Goal: Task Accomplishment & Management: Manage account settings

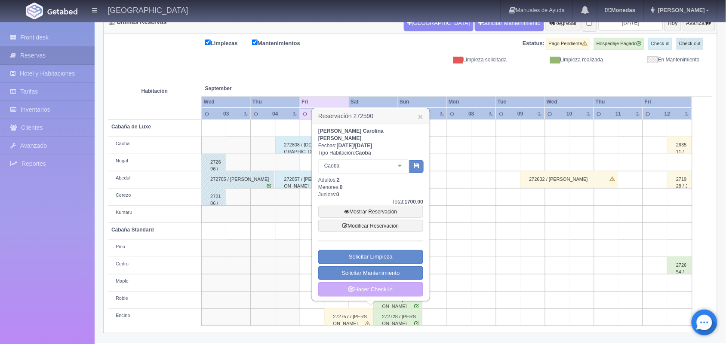
scroll to position [98, 0]
click at [418, 115] on link "×" at bounding box center [420, 116] width 5 height 9
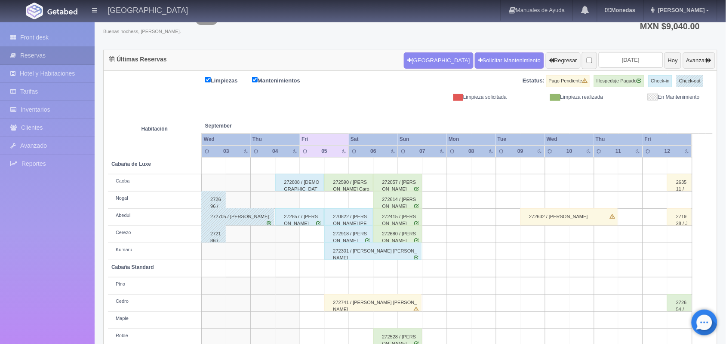
scroll to position [42, 0]
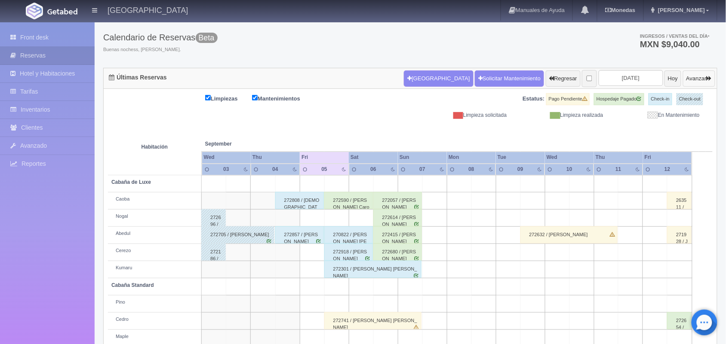
click at [693, 74] on button "Avanzar" at bounding box center [699, 79] width 32 height 16
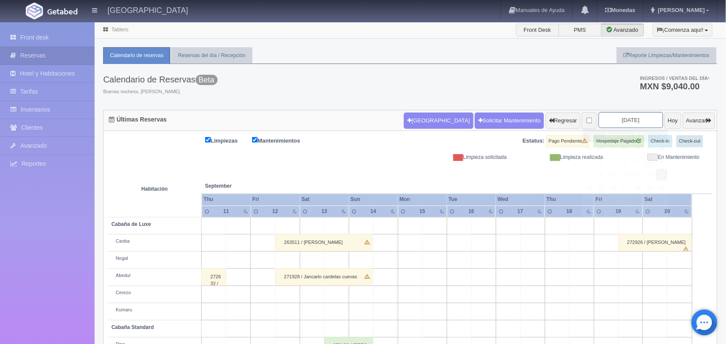
click at [611, 127] on input "2025-09-13" at bounding box center [631, 120] width 65 height 16
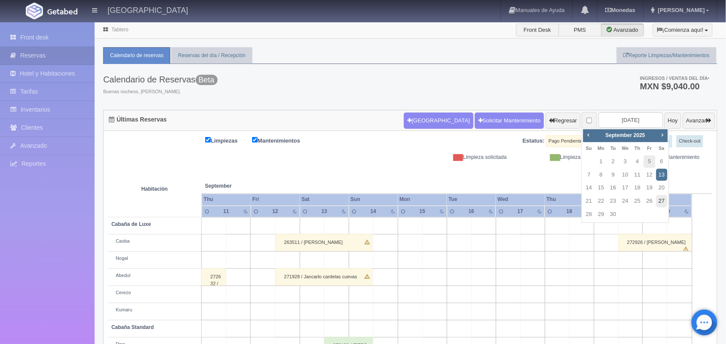
click at [657, 197] on link "27" at bounding box center [661, 201] width 11 height 12
type input "2025-09-27"
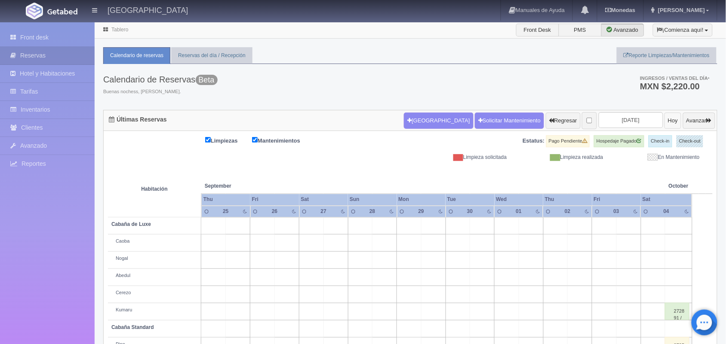
click at [664, 120] on button "Hoy" at bounding box center [672, 121] width 17 height 16
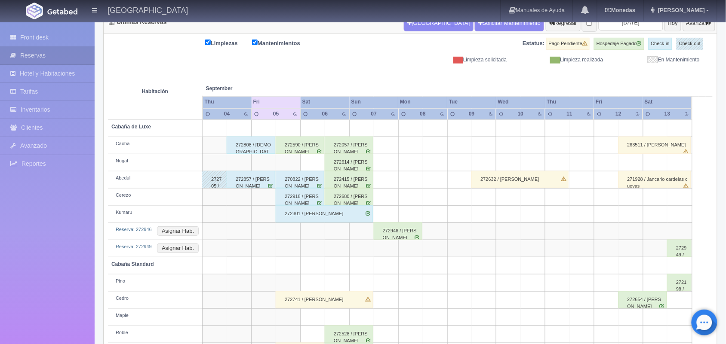
scroll to position [132, 0]
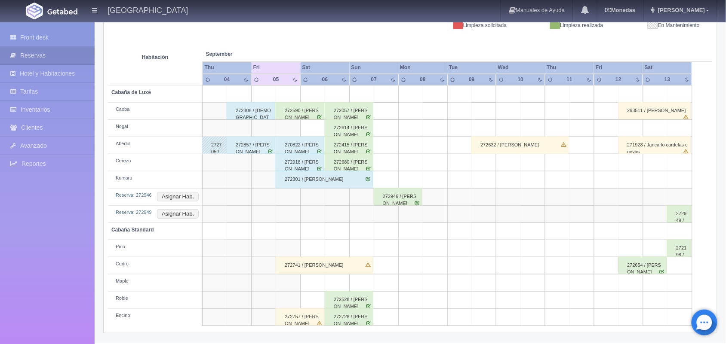
click at [341, 322] on div "272728 / [PERSON_NAME]" at bounding box center [349, 317] width 49 height 17
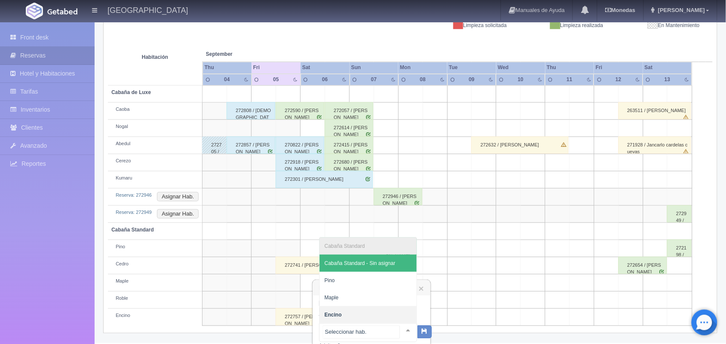
click at [402, 329] on div at bounding box center [407, 330] width 17 height 13
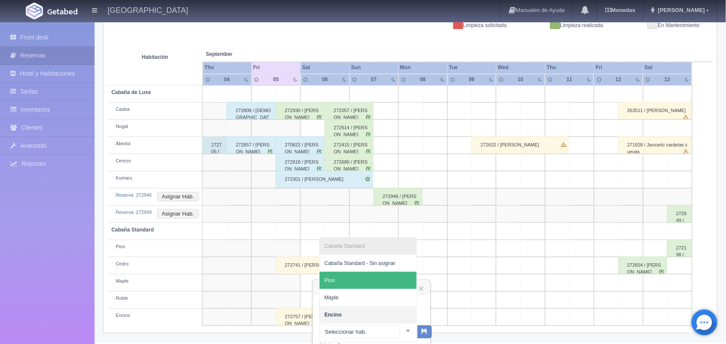
click at [375, 283] on span "Pino" at bounding box center [368, 280] width 97 height 17
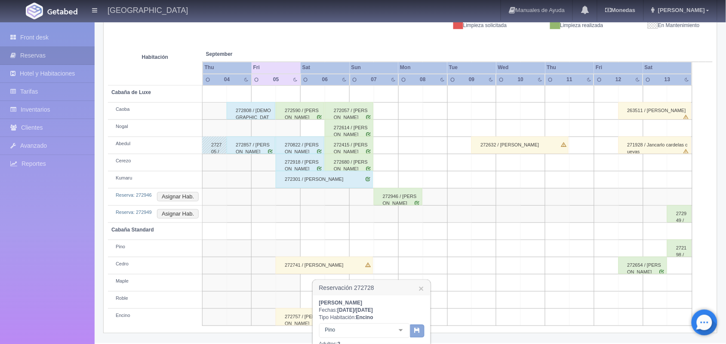
click at [412, 331] on button "button" at bounding box center [417, 331] width 14 height 13
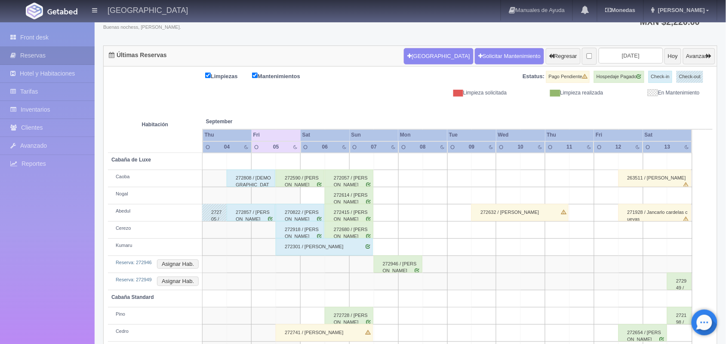
scroll to position [132, 0]
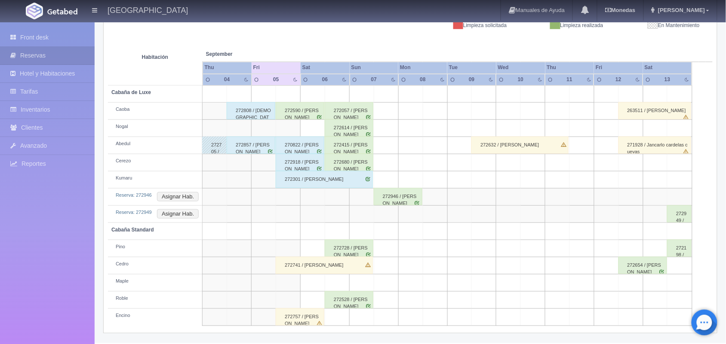
click at [299, 321] on div "272757 / roberto ulises serrano" at bounding box center [300, 317] width 49 height 17
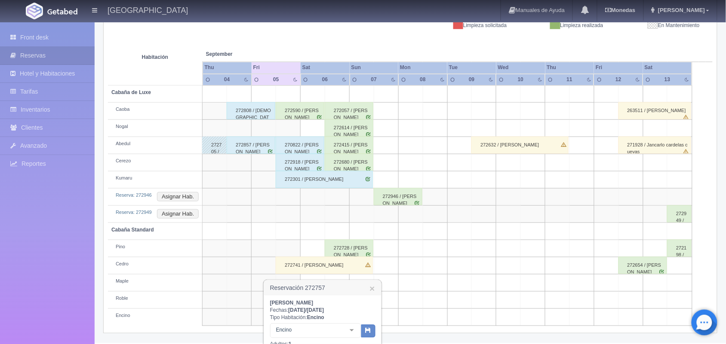
scroll to position [259, 0]
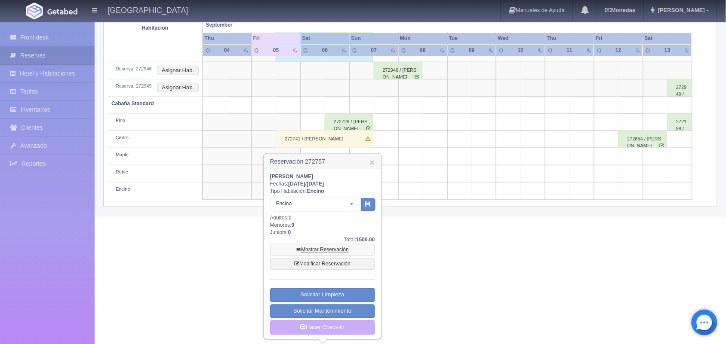
click at [330, 249] on link "Mostrar Reservación" at bounding box center [322, 250] width 105 height 12
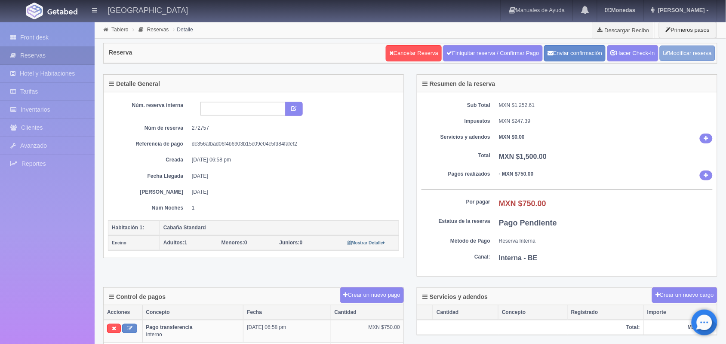
click at [690, 48] on link "Modificar reserva" at bounding box center [687, 54] width 55 height 16
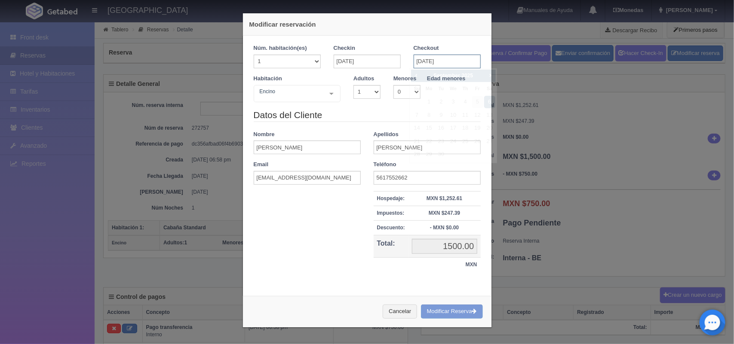
click at [440, 64] on input "[DATE]" at bounding box center [447, 62] width 67 height 14
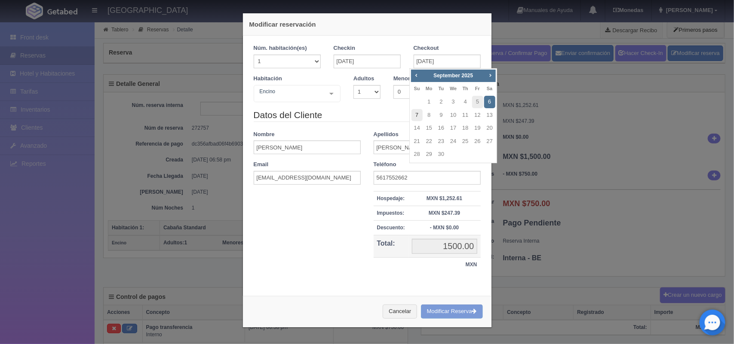
click at [420, 118] on link "7" at bounding box center [417, 115] width 11 height 12
type input "[DATE]"
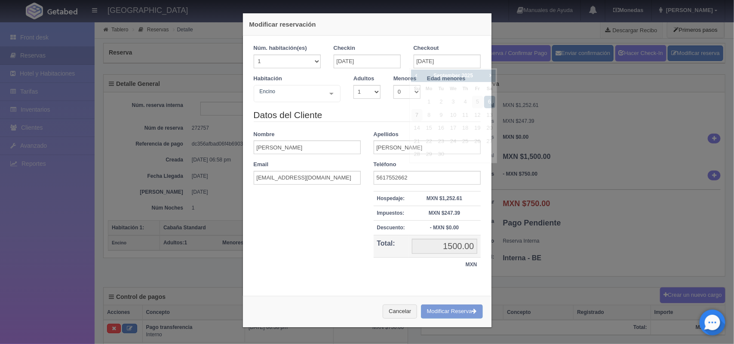
checkbox input "false"
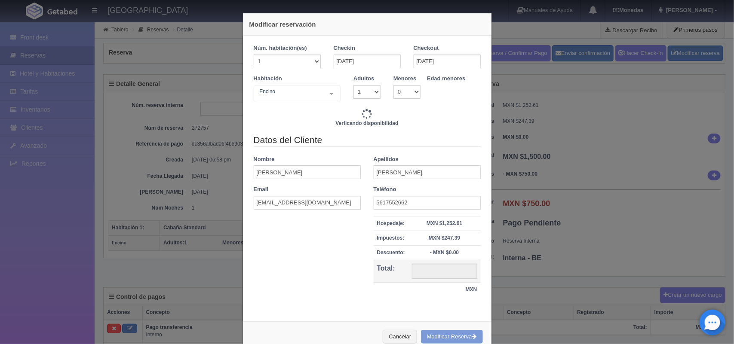
type input "1800.00"
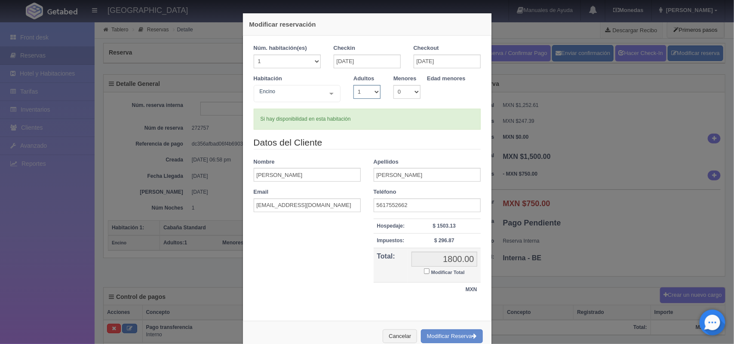
drag, startPoint x: 371, startPoint y: 95, endPoint x: 362, endPoint y: 125, distance: 31.1
click at [362, 125] on div "Núm. habitación(es) 1 2 3 4 5 6 7 8 9 10 11 12 13 14 15 16 17 18 19 20 Checkin …" at bounding box center [367, 86] width 227 height 85
select select "2"
click at [353, 85] on select "1 2 3 4 5 6 7 8 9 10" at bounding box center [366, 92] width 27 height 14
checkbox input "false"
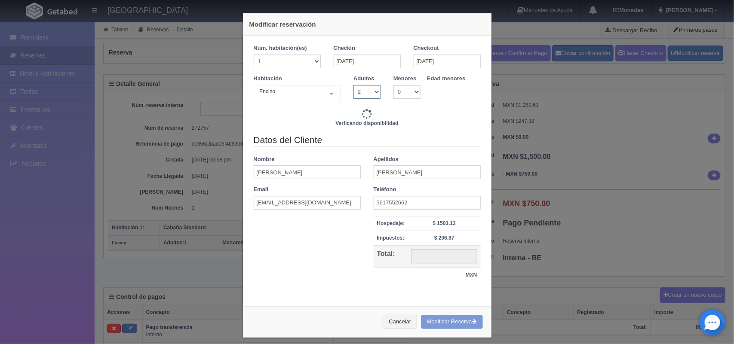
type input "1800.00"
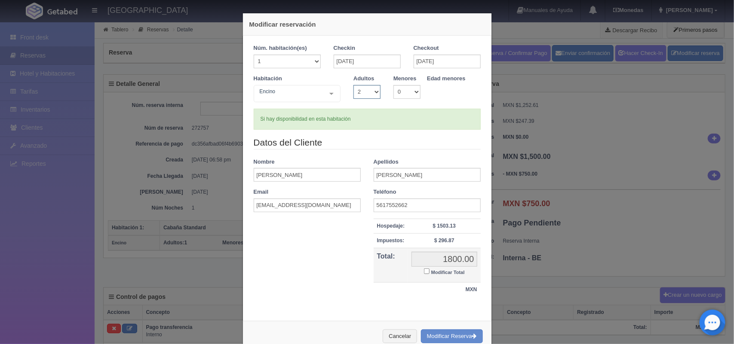
scroll to position [22, 0]
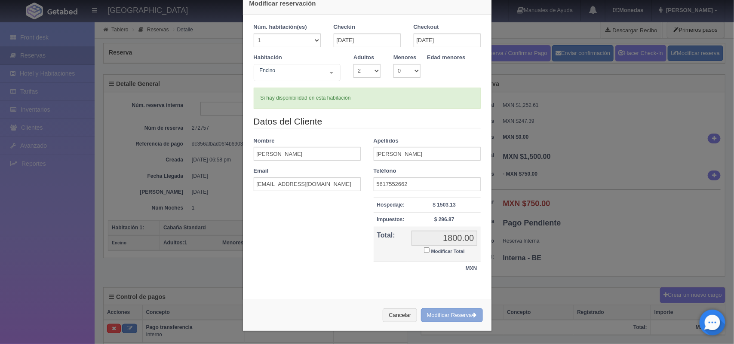
click at [444, 316] on button "Modificar Reserva" at bounding box center [452, 316] width 62 height 14
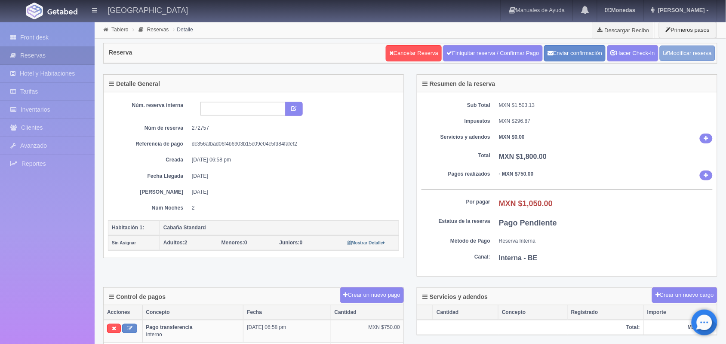
click at [678, 49] on link "Modificar reserva" at bounding box center [687, 54] width 55 height 16
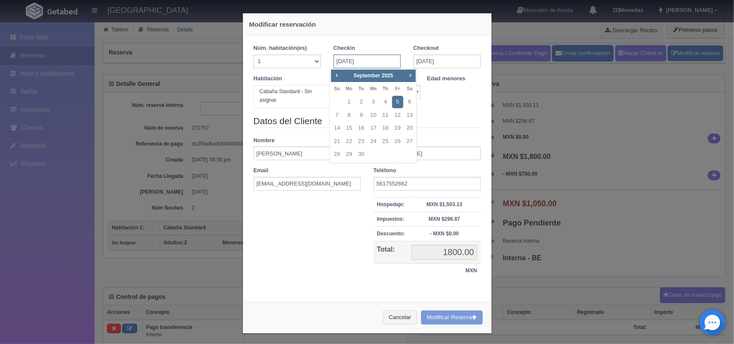
drag, startPoint x: 372, startPoint y: 58, endPoint x: 393, endPoint y: 108, distance: 53.9
click at [393, 108] on body "Hotel Xacallan Manuales de Ayuda Actualizaciones recientes Monedas Tipo de camb…" at bounding box center [367, 326] width 734 height 609
click at [385, 104] on link "4" at bounding box center [385, 102] width 11 height 12
type input "04-09-2025"
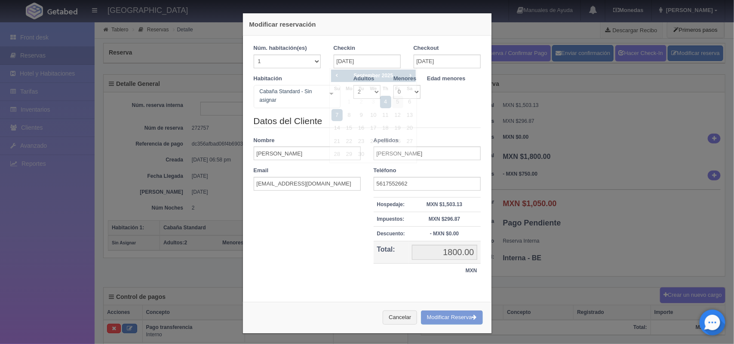
checkbox input "false"
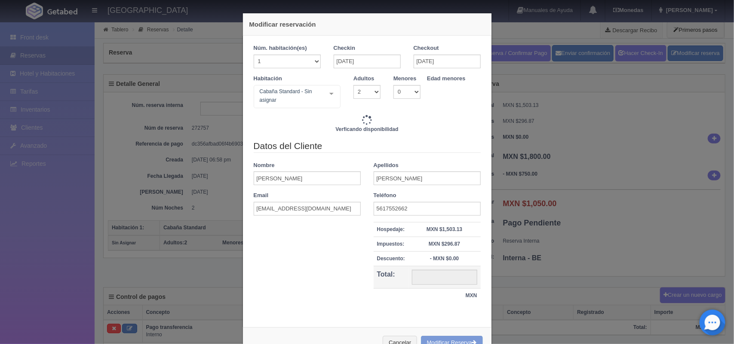
type input "3100.00"
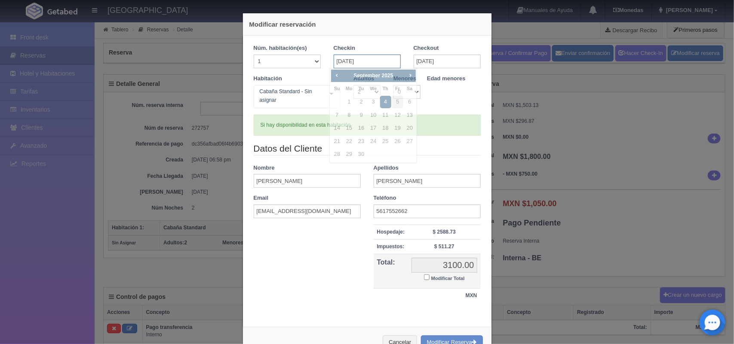
click at [379, 61] on input "04-09-2025" at bounding box center [367, 62] width 67 height 14
click at [394, 104] on link "5" at bounding box center [397, 102] width 11 height 12
type input "[DATE]"
checkbox input "false"
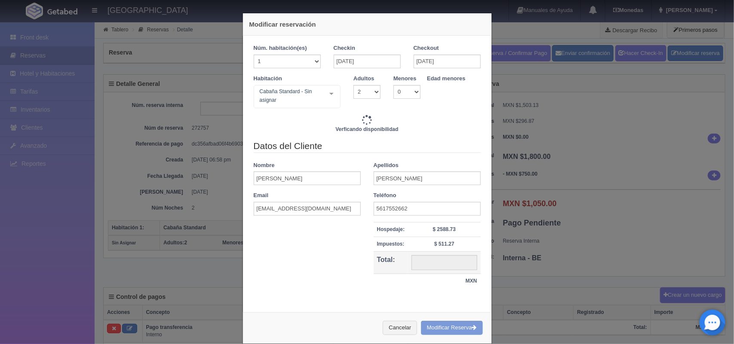
type input "1800.00"
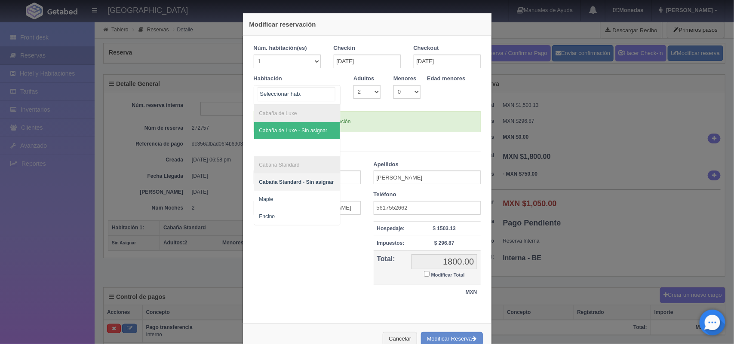
click at [332, 96] on div at bounding box center [331, 94] width 17 height 16
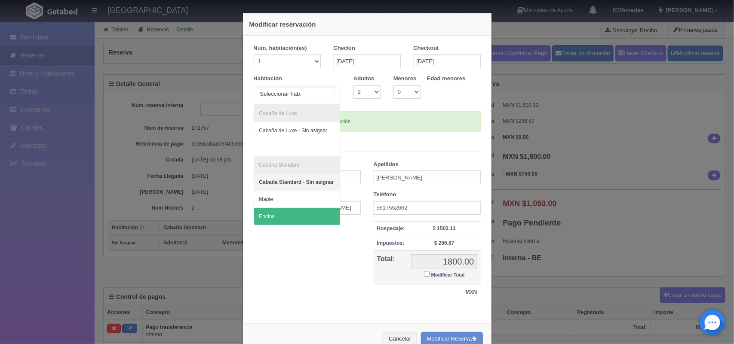
click at [298, 210] on span "Encino" at bounding box center [297, 216] width 86 height 17
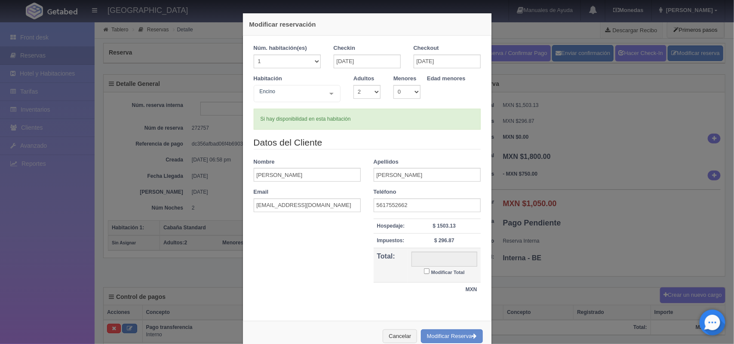
checkbox input "false"
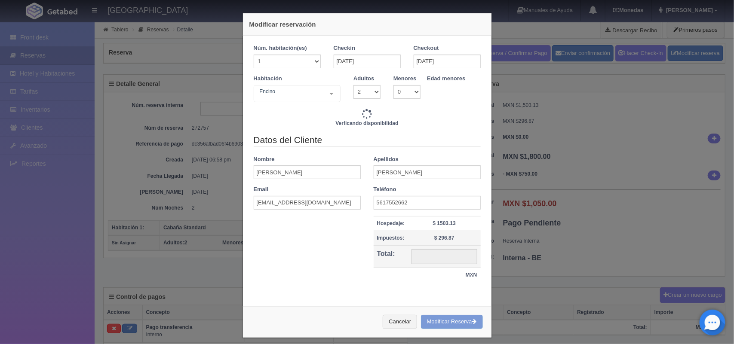
type input "1800.00"
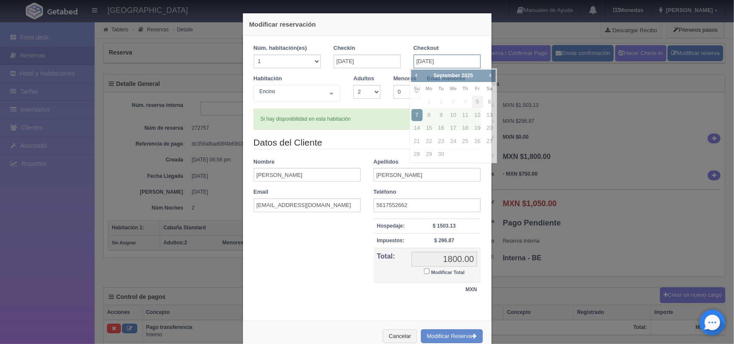
click at [416, 59] on input "[DATE]" at bounding box center [447, 62] width 67 height 14
click at [426, 116] on link "8" at bounding box center [429, 115] width 11 height 12
type input "08-09-2025"
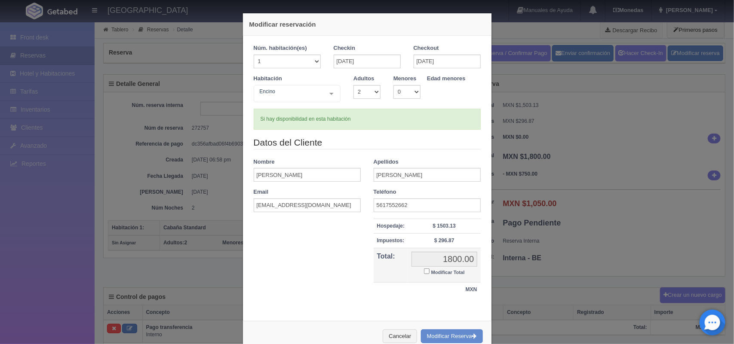
checkbox input "false"
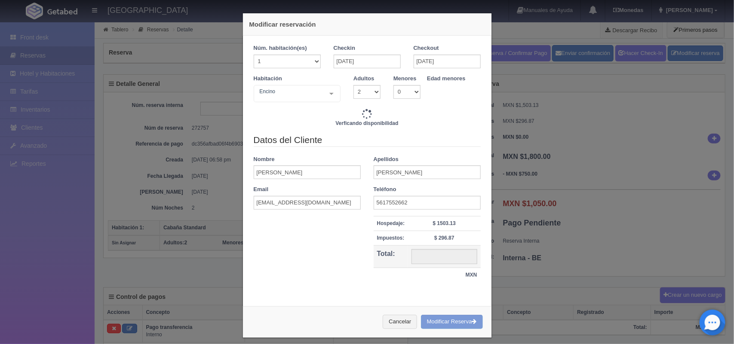
type input "3400.00"
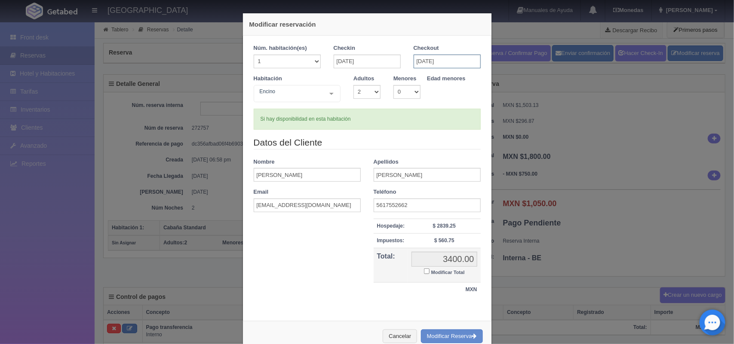
click at [425, 63] on input "08-09-2025" at bounding box center [447, 62] width 67 height 14
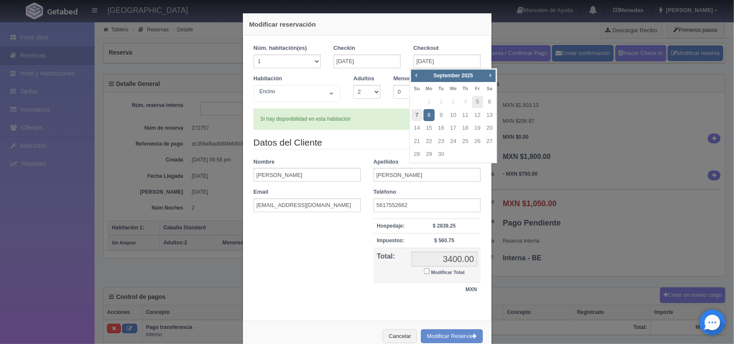
click at [420, 115] on link "7" at bounding box center [417, 115] width 11 height 12
type input "[DATE]"
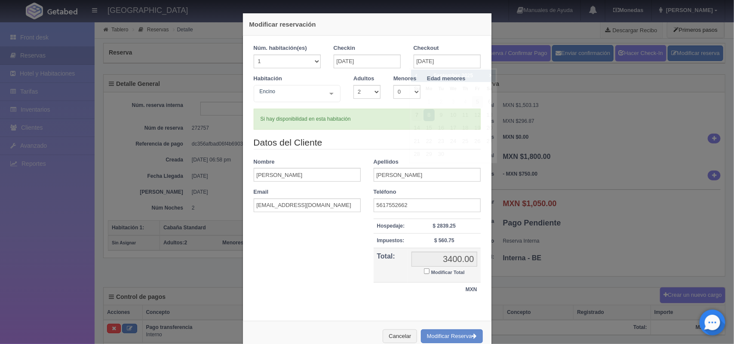
checkbox input "false"
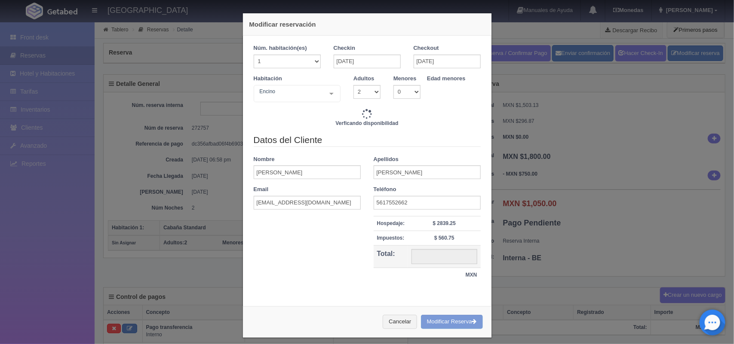
type input "1800.00"
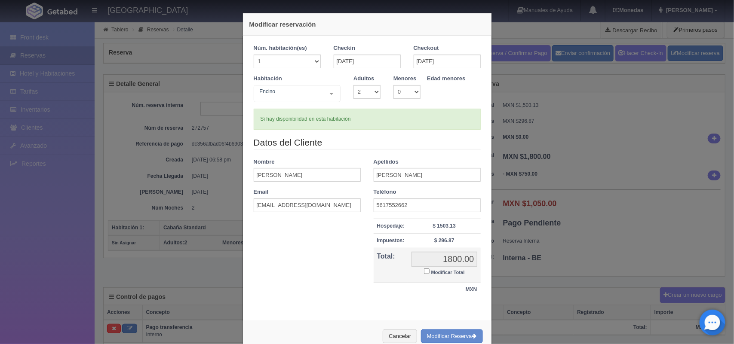
click at [424, 271] on input "Modificar Total" at bounding box center [427, 272] width 6 height 6
checkbox input "true"
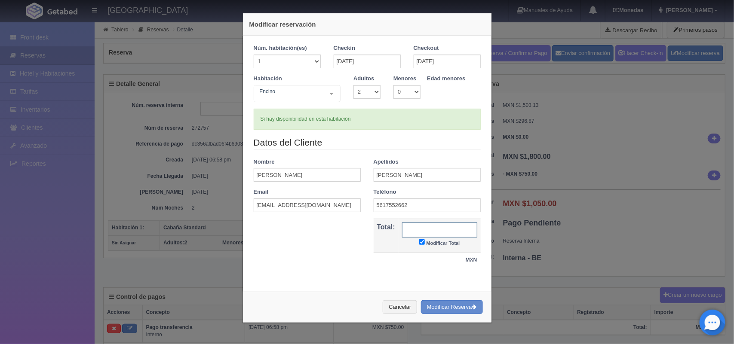
click at [452, 231] on input "text" at bounding box center [439, 230] width 75 height 15
click at [455, 232] on input "text" at bounding box center [439, 230] width 75 height 15
type input "3820.00"
click at [451, 304] on button "Modificar Reserva" at bounding box center [452, 308] width 62 height 14
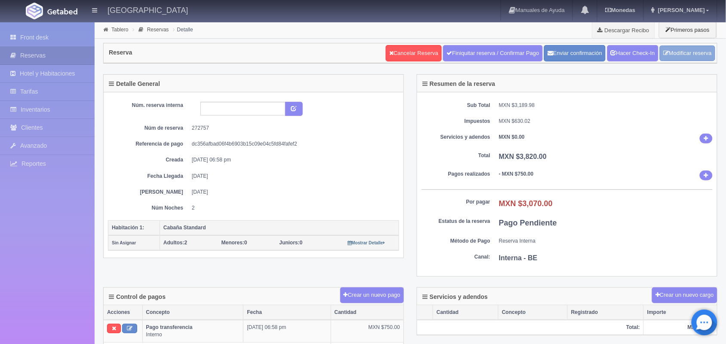
click at [692, 54] on link "Modificar reserva" at bounding box center [687, 54] width 55 height 16
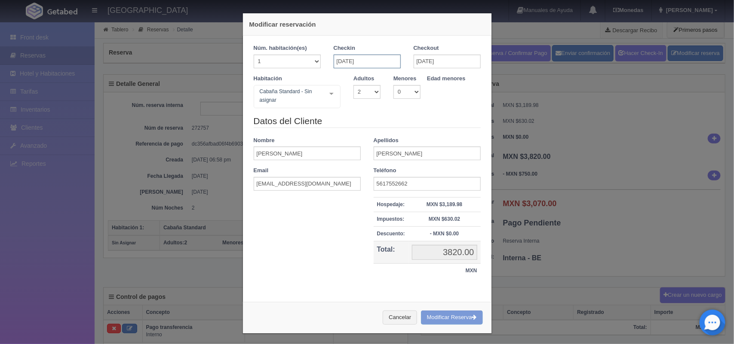
click at [364, 57] on input "[DATE]" at bounding box center [367, 62] width 67 height 14
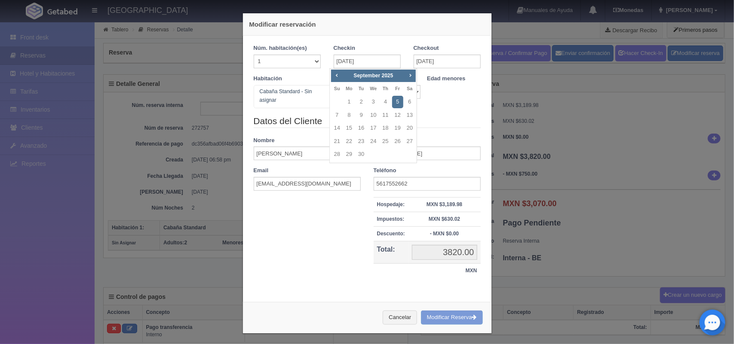
click at [399, 97] on link "5" at bounding box center [397, 102] width 11 height 12
checkbox input "false"
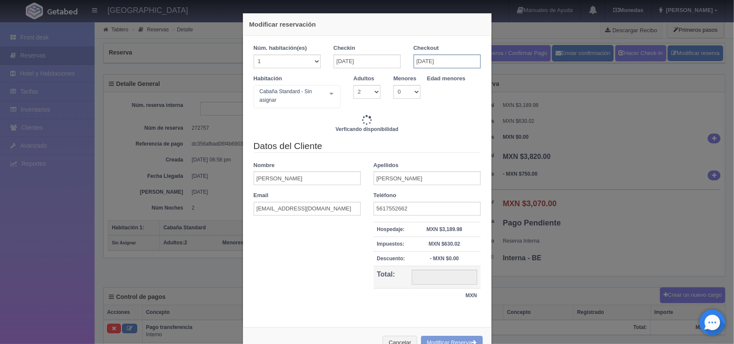
click at [430, 58] on input "[DATE]" at bounding box center [447, 62] width 67 height 14
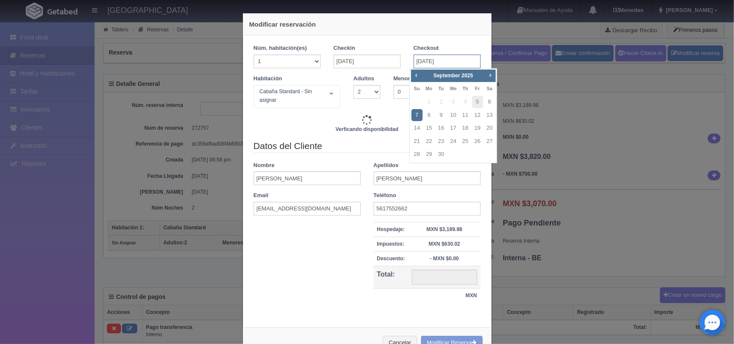
type input "1800.00"
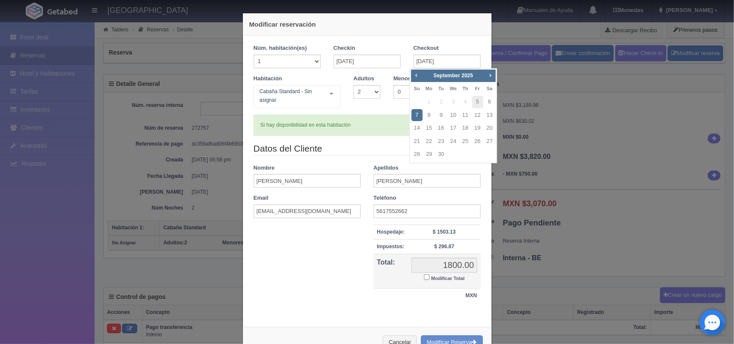
click at [416, 113] on link "7" at bounding box center [417, 115] width 11 height 12
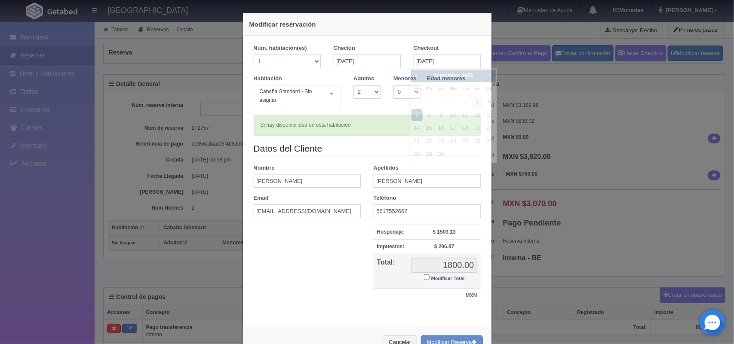
checkbox input "false"
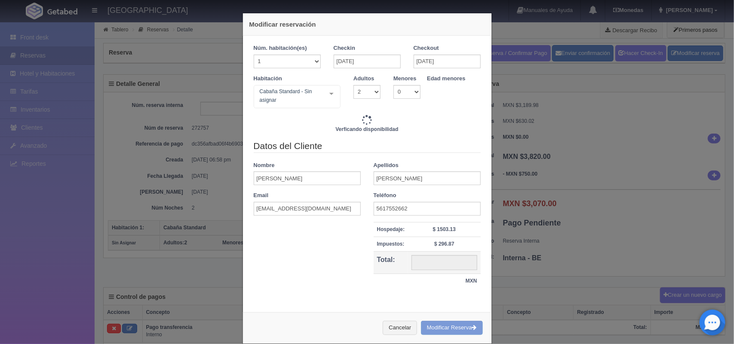
type input "1800.00"
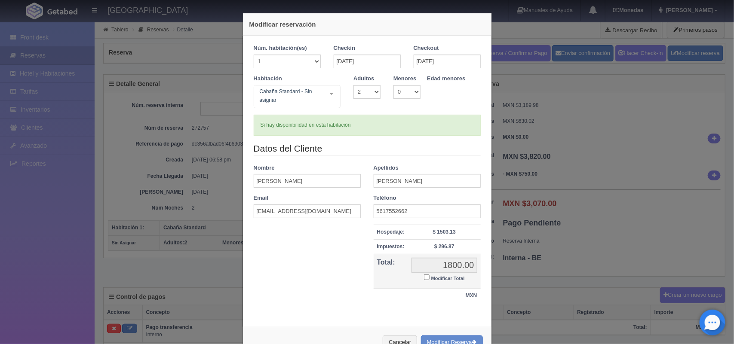
scroll to position [29, 0]
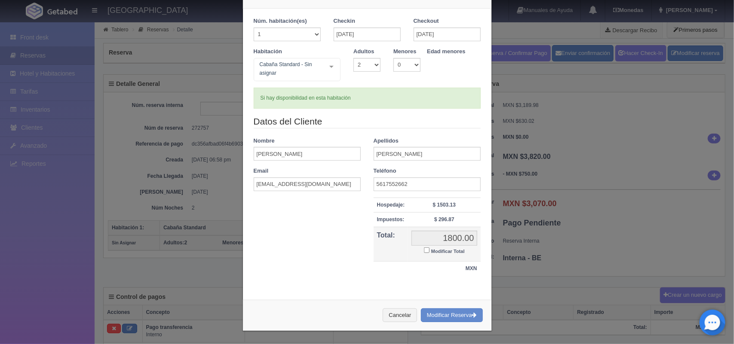
click at [424, 248] on input "Modificar Total" at bounding box center [427, 251] width 6 height 6
checkbox input "true"
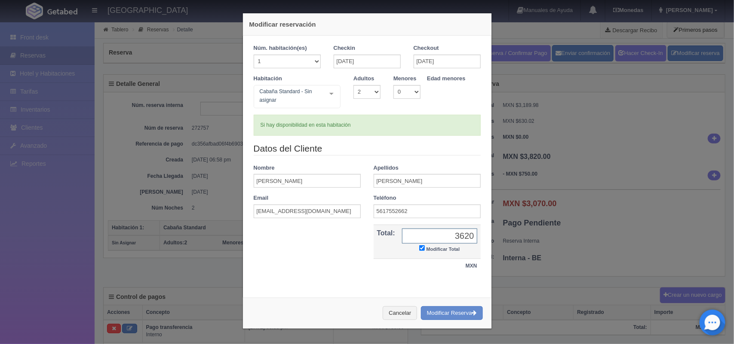
type input "3620"
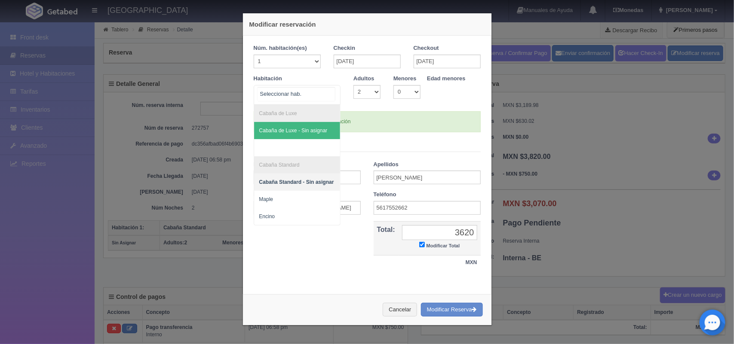
click at [325, 95] on div "Cabaña de Luxe Cabaña de Luxe - Sin asignar Cabaña Standard Cabaña Standard - S…" at bounding box center [297, 95] width 87 height 20
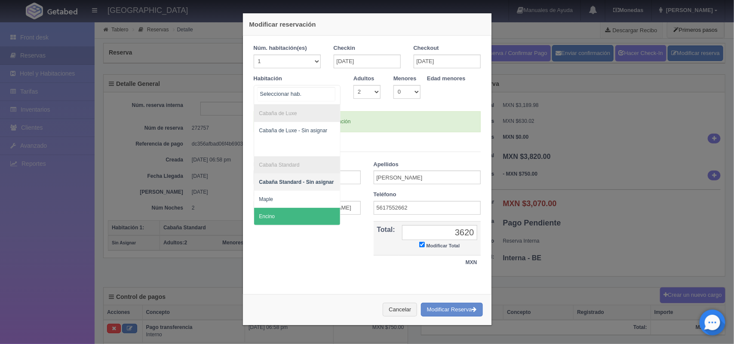
click at [287, 218] on span "Encino" at bounding box center [297, 216] width 86 height 17
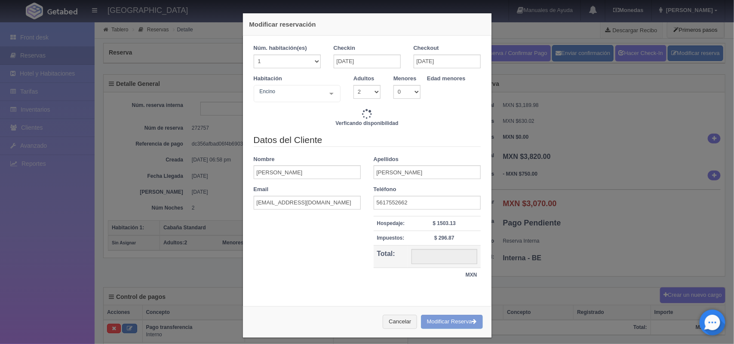
type input "1800.00"
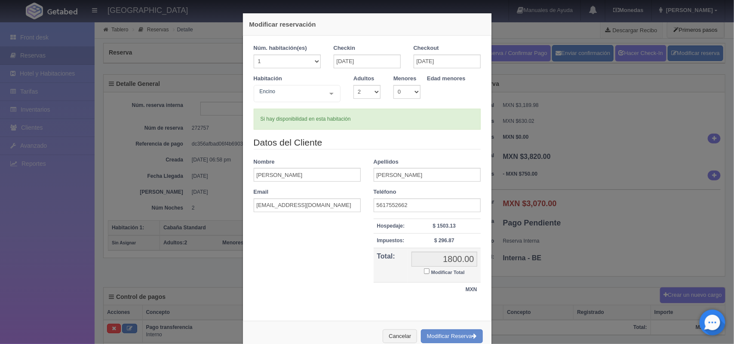
click at [424, 271] on input "Modificar Total" at bounding box center [427, 272] width 6 height 6
checkbox input "true"
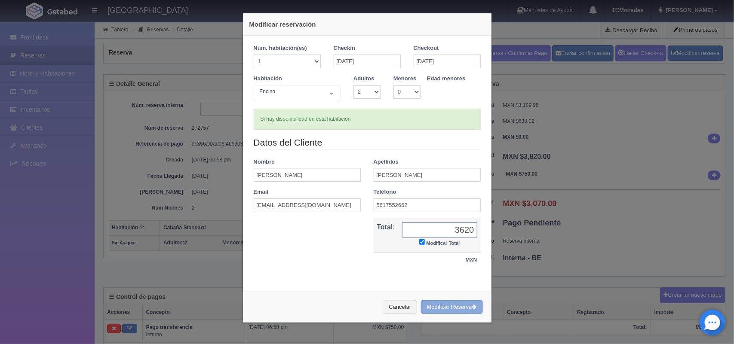
type input "3620"
click at [450, 310] on button "Modificar Reserva" at bounding box center [452, 308] width 62 height 14
click at [398, 59] on div "Checkin 05-09-2025" at bounding box center [367, 59] width 80 height 31
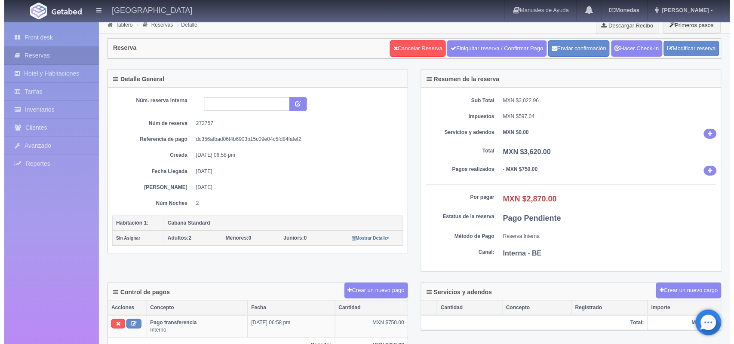
scroll to position [4, 0]
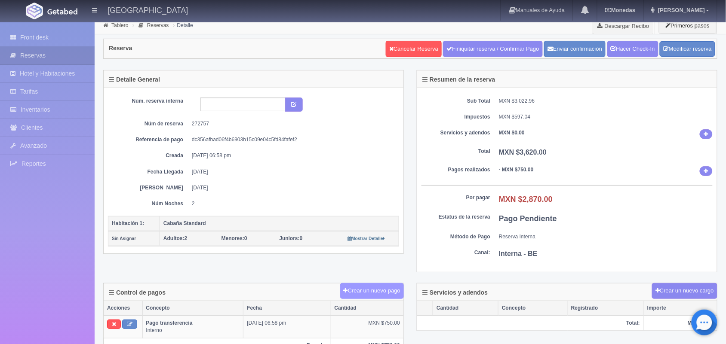
click at [361, 289] on button "Crear un nuevo pago" at bounding box center [372, 291] width 64 height 16
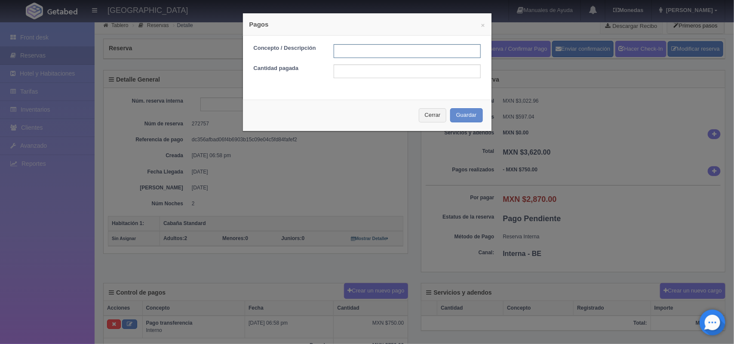
click at [371, 56] on input "text" at bounding box center [407, 51] width 147 height 14
type input "pago con tarjeta"
click at [348, 72] on input "text" at bounding box center [407, 72] width 147 height 14
type input "2870.00"
click at [453, 119] on button "Guardar" at bounding box center [466, 115] width 33 height 14
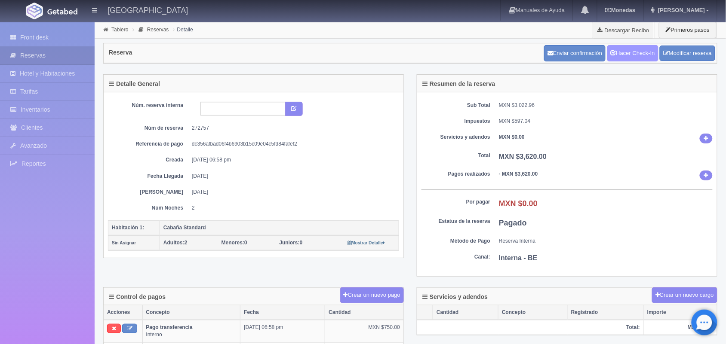
click at [628, 53] on link "Hacer Check-In" at bounding box center [632, 53] width 51 height 16
click at [39, 43] on link "Front desk" at bounding box center [47, 38] width 95 height 18
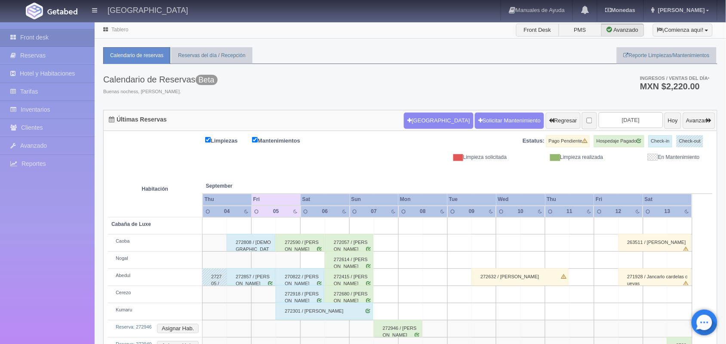
scroll to position [149, 0]
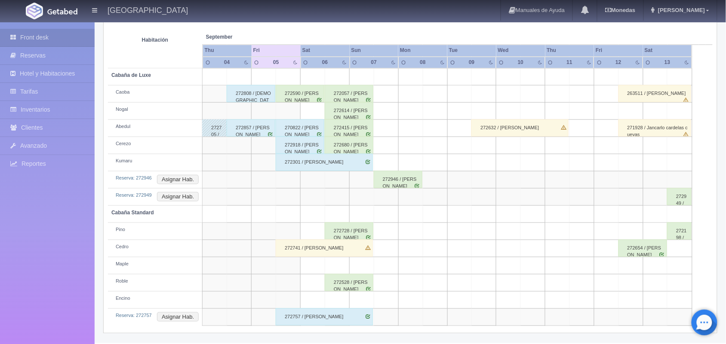
click at [166, 323] on td "Reserva: 272757 Asignar Hab." at bounding box center [155, 317] width 95 height 17
click at [178, 320] on button "Asignar Hab." at bounding box center [178, 317] width 42 height 9
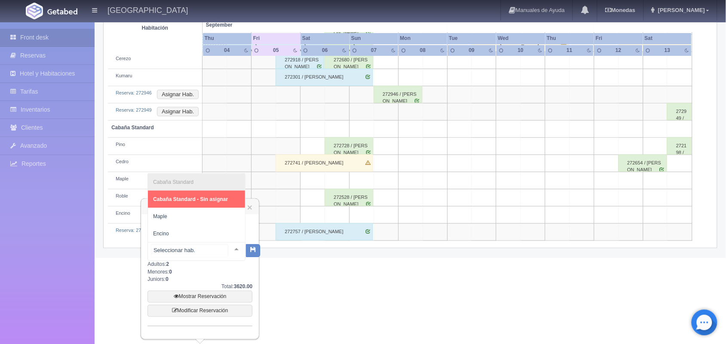
scroll to position [235, 0]
click at [228, 244] on div at bounding box center [236, 249] width 17 height 13
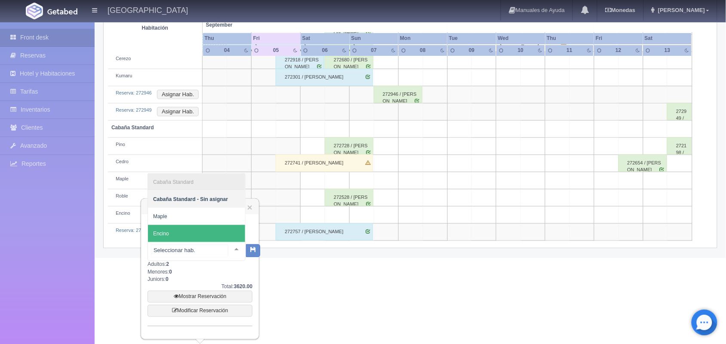
click at [202, 226] on span "Encino" at bounding box center [196, 233] width 97 height 17
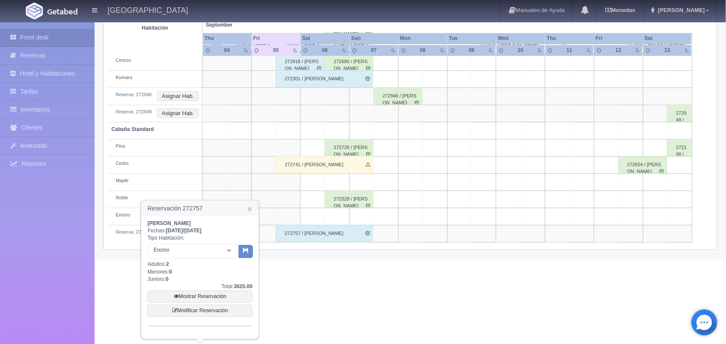
scroll to position [233, 0]
click at [239, 251] on button "button" at bounding box center [246, 252] width 14 height 13
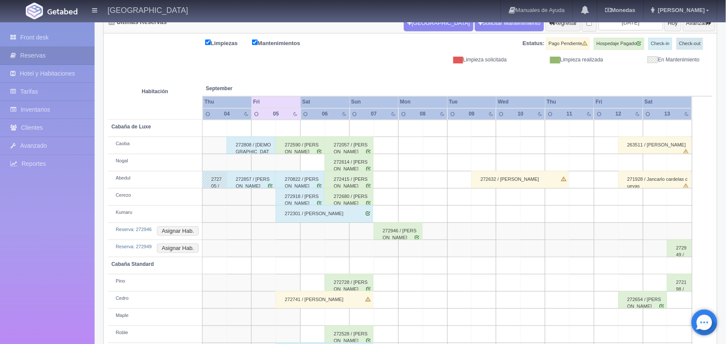
scroll to position [65, 0]
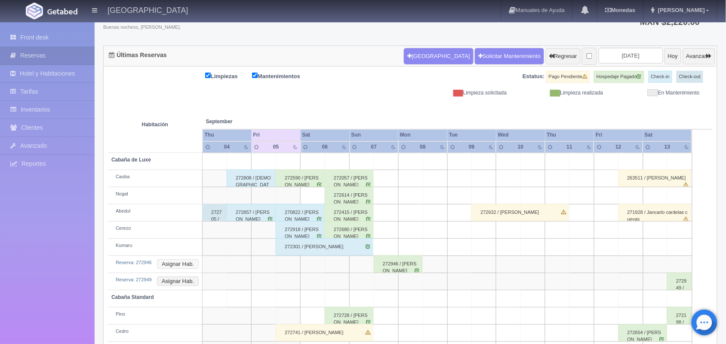
click at [181, 264] on button "Asignar Hab." at bounding box center [178, 264] width 42 height 9
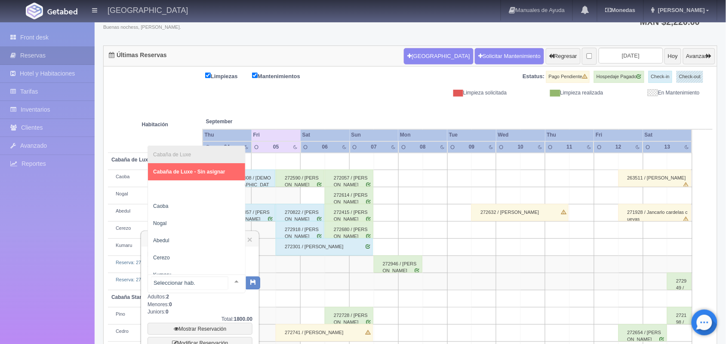
click at [228, 279] on div at bounding box center [236, 281] width 17 height 13
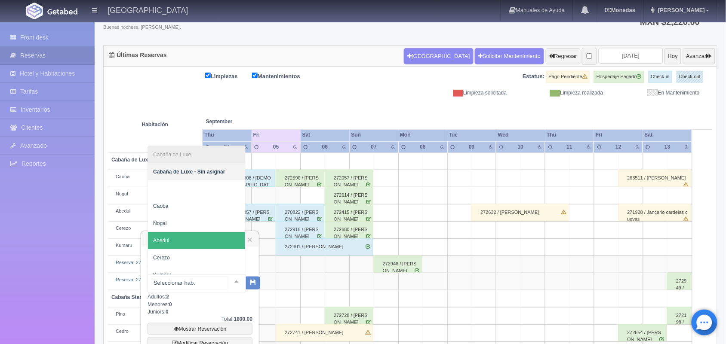
click at [209, 245] on span "Abedul" at bounding box center [196, 240] width 97 height 17
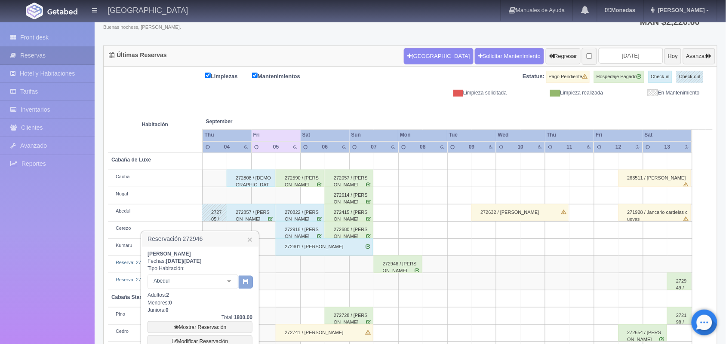
click at [239, 279] on button "button" at bounding box center [246, 282] width 14 height 13
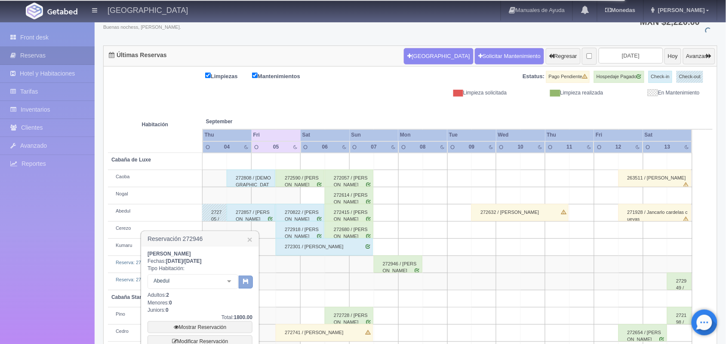
scroll to position [132, 0]
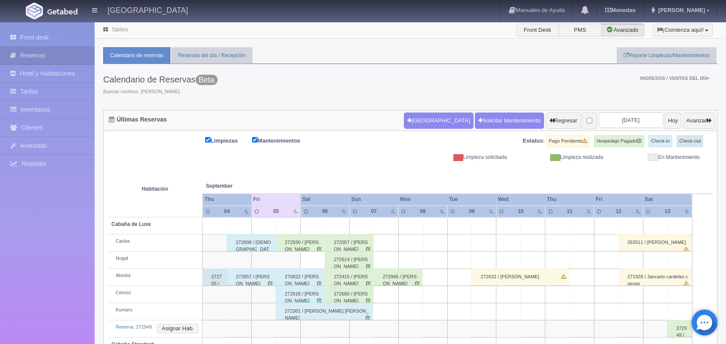
scroll to position [65, 0]
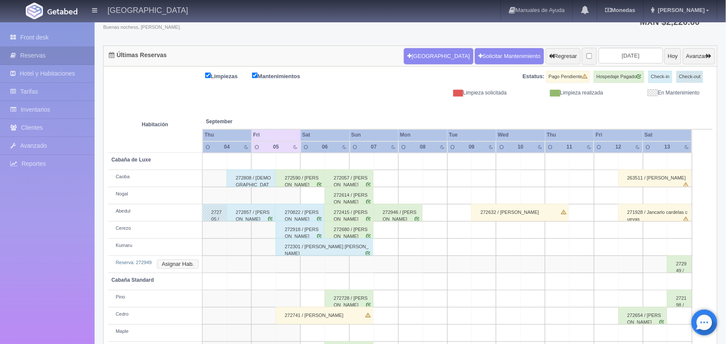
click at [185, 263] on button "Asignar Hab." at bounding box center [178, 264] width 42 height 9
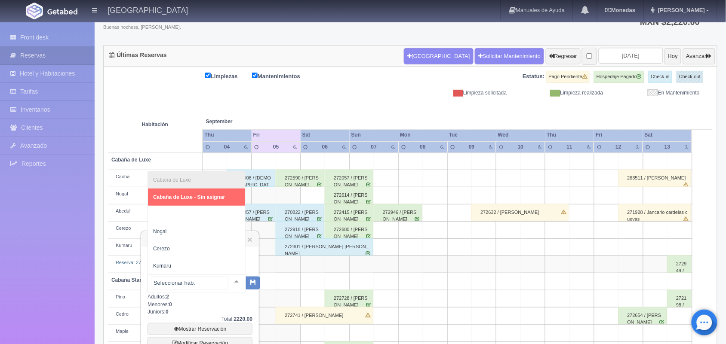
click at [222, 276] on div "Cabaña de Luxe Cabaña de Luxe - Sin asignar [PERSON_NAME] No elements found. Co…" at bounding box center [196, 284] width 98 height 19
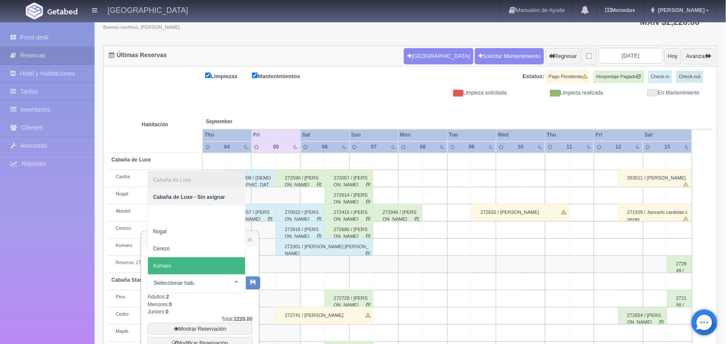
click at [211, 258] on span "Kumaru" at bounding box center [196, 266] width 97 height 17
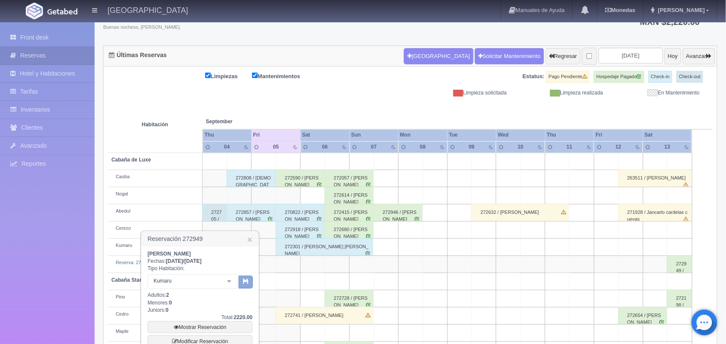
click at [242, 277] on button "button" at bounding box center [246, 282] width 14 height 13
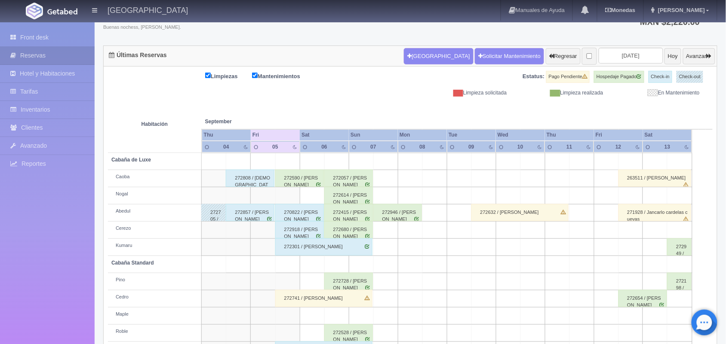
scroll to position [98, 0]
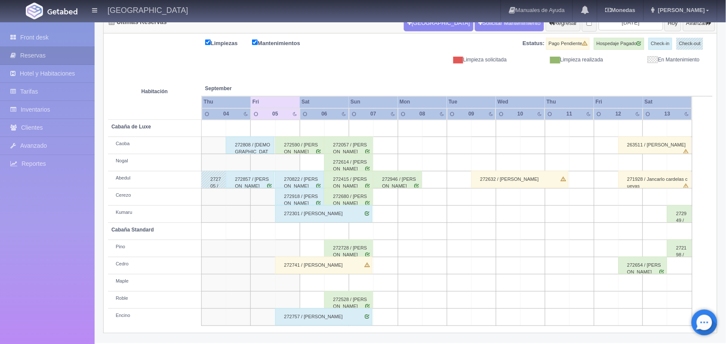
click at [332, 323] on div "272757 / roberto ulises serrano" at bounding box center [323, 317] width 97 height 17
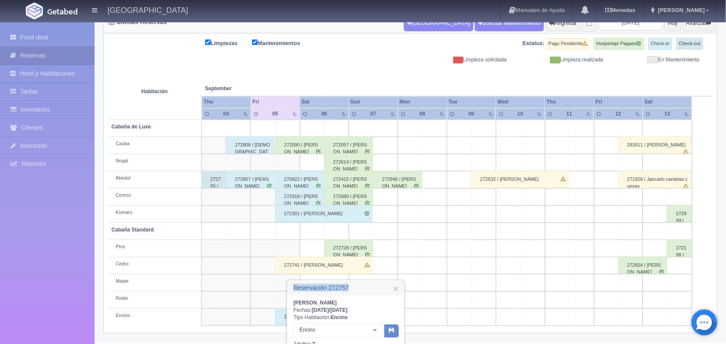
drag, startPoint x: 291, startPoint y: 287, endPoint x: 372, endPoint y: 280, distance: 81.6
click at [372, 281] on h3 "Reservación 272757 ×" at bounding box center [345, 288] width 117 height 15
click at [294, 284] on h3 "Reservación 272757 ×" at bounding box center [345, 288] width 117 height 15
drag, startPoint x: 294, startPoint y: 284, endPoint x: 353, endPoint y: 299, distance: 60.7
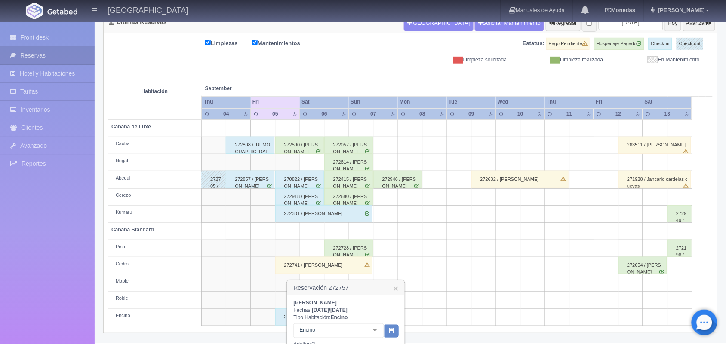
copy div "Reservación 272757 × roberto ulises serrano"
click at [396, 286] on link "×" at bounding box center [395, 288] width 5 height 9
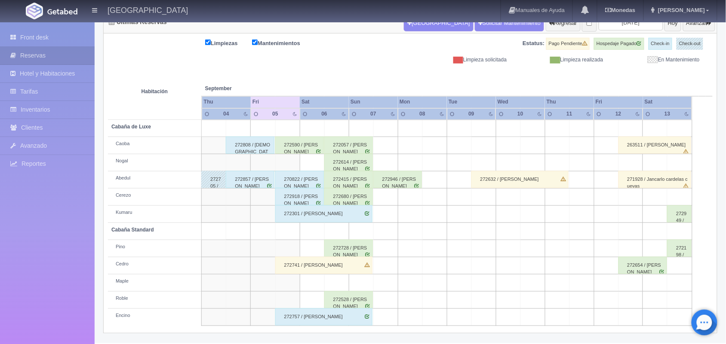
scroll to position [96, 0]
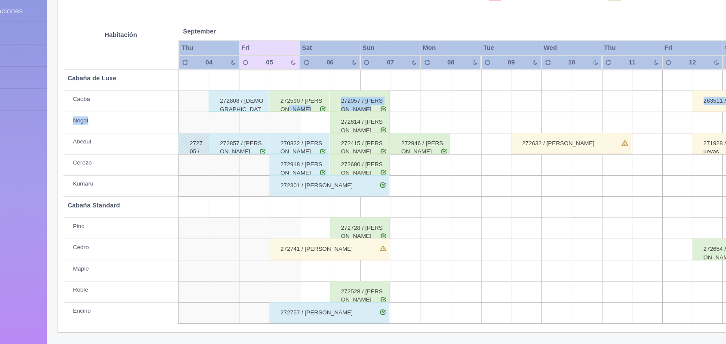
drag, startPoint x: 318, startPoint y: 143, endPoint x: 308, endPoint y: 157, distance: 16.9
click at [308, 157] on tbody "Cabaña de Luxe Caoba 272808 / Christian Parra 272590 / Perla Carolina Vázquez R…" at bounding box center [410, 225] width 605 height 206
click at [308, 150] on div "272590 / Perla Carolina Vázquez Ramón" at bounding box center [299, 146] width 49 height 17
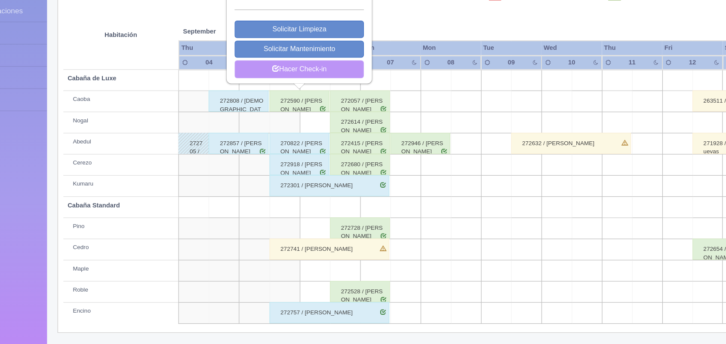
click at [309, 126] on link "Hacer Check-in" at bounding box center [299, 121] width 105 height 15
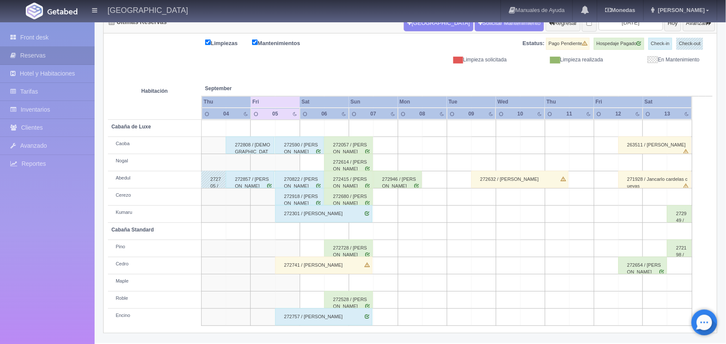
scroll to position [98, 0]
click at [329, 265] on div "272741 / Lorena Judith Arellanes Quiterio" at bounding box center [323, 265] width 97 height 17
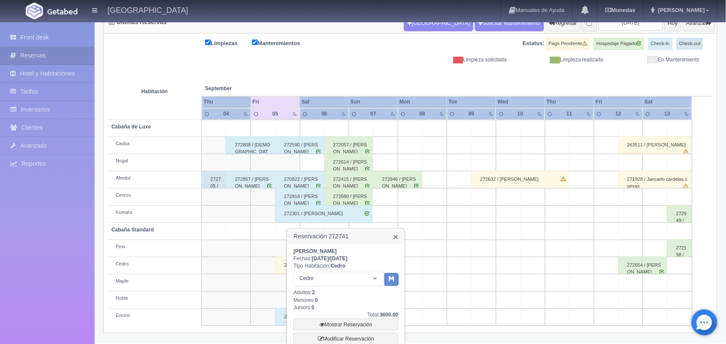
click at [396, 241] on link "×" at bounding box center [395, 237] width 5 height 9
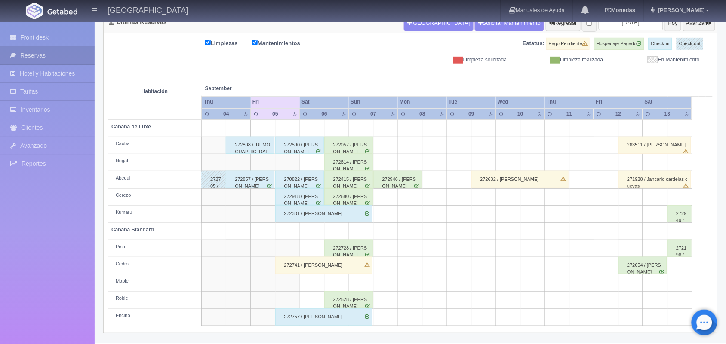
click at [344, 271] on div "272741 / Lorena Judith Arellanes Quiterio" at bounding box center [323, 265] width 97 height 17
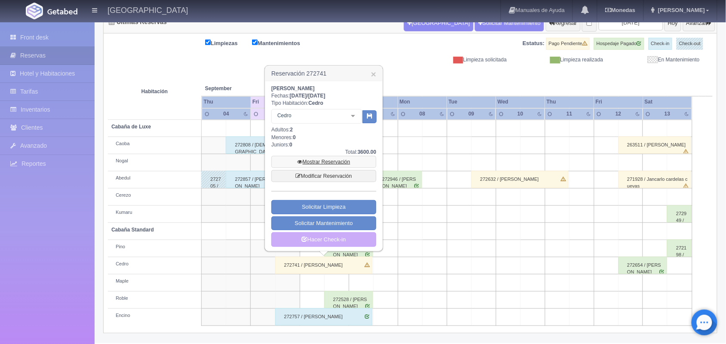
click at [338, 162] on link "Mostrar Reservación" at bounding box center [323, 162] width 105 height 12
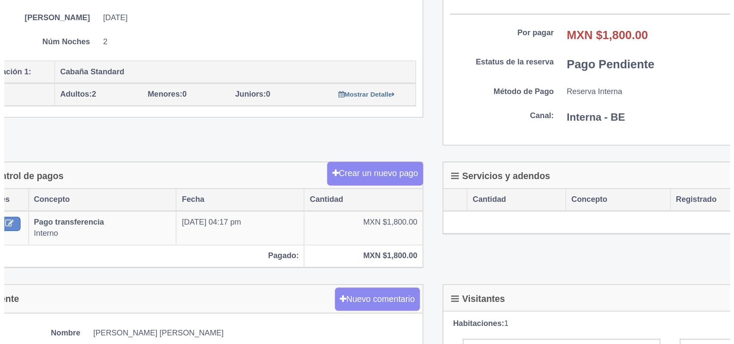
scroll to position [64, 0]
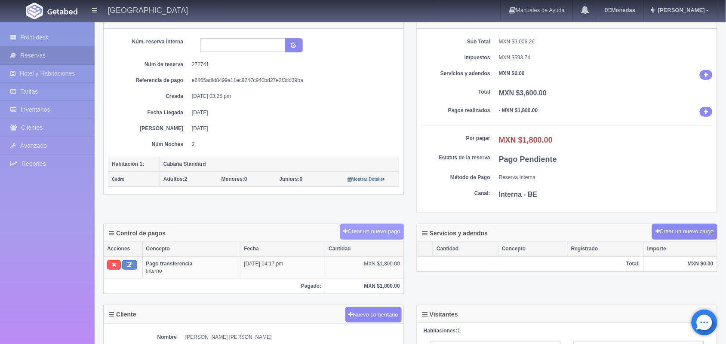
click at [356, 234] on button "Crear un nuevo pago" at bounding box center [372, 232] width 64 height 16
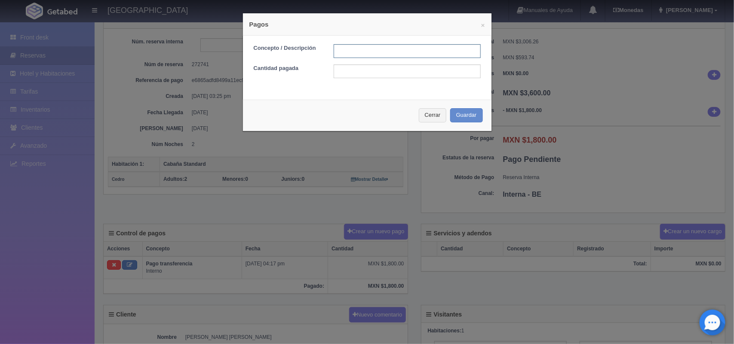
click at [350, 58] on input "text" at bounding box center [407, 51] width 147 height 14
type input "Pago efectivo"
click at [392, 77] on input "text" at bounding box center [407, 72] width 147 height 14
type input "1800.00"
click at [462, 108] on button "Guardar" at bounding box center [466, 115] width 33 height 14
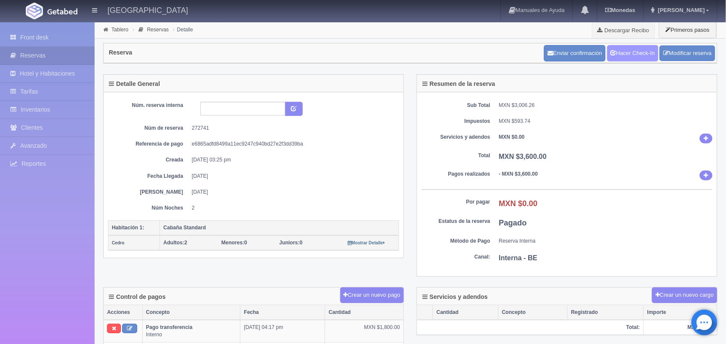
click at [628, 49] on link "Hacer Check-In" at bounding box center [632, 53] width 51 height 16
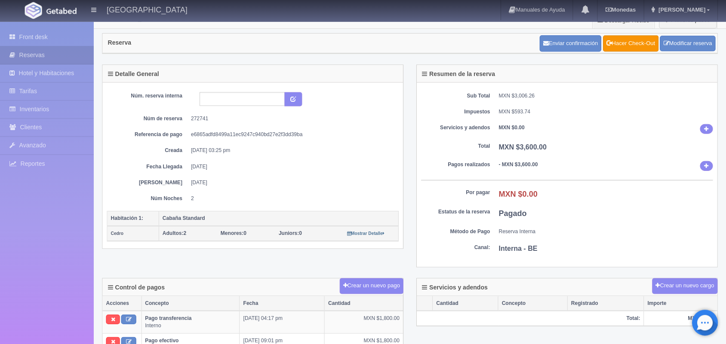
scroll to position [10, 0]
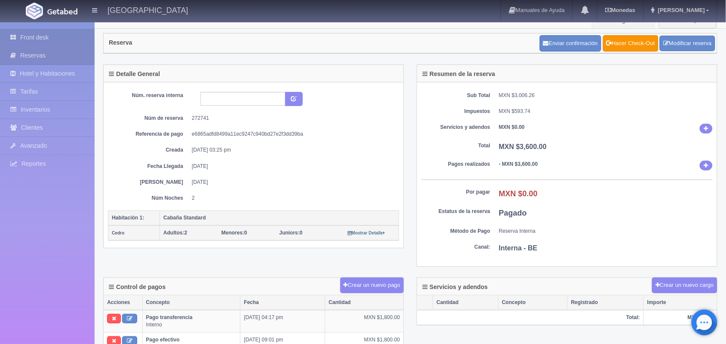
click at [52, 37] on link "Front desk" at bounding box center [47, 38] width 95 height 18
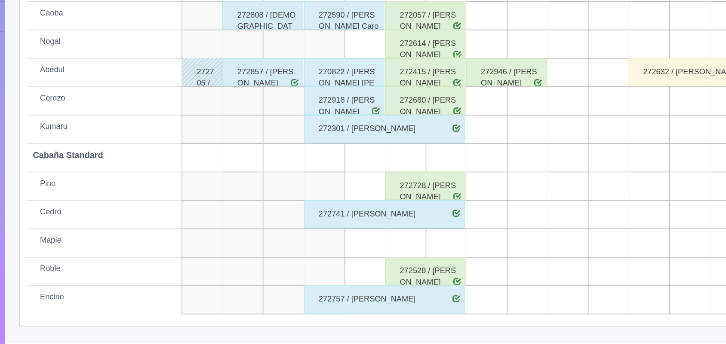
scroll to position [97, 0]
